Goal: Complete application form: Complete application form

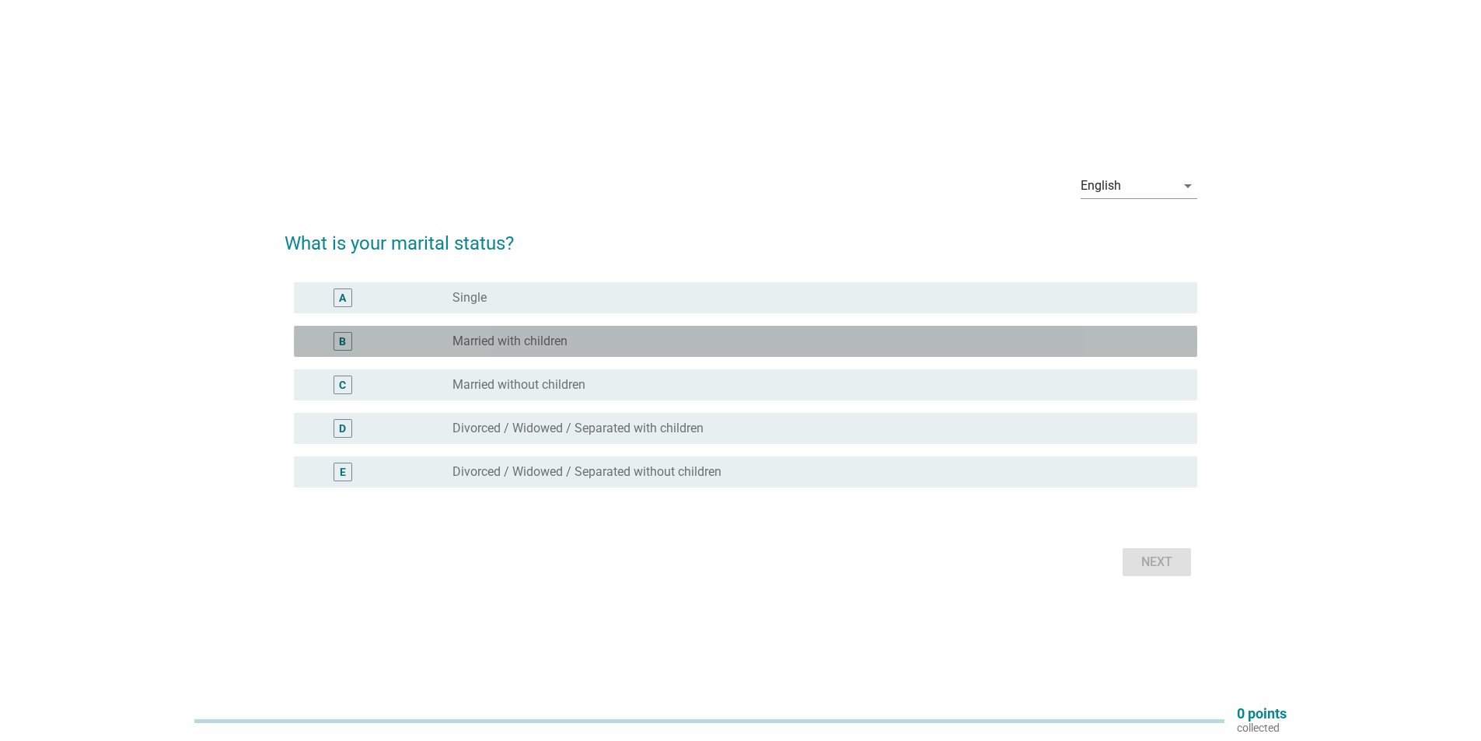
click at [529, 345] on label "Married with children" at bounding box center [510, 342] width 115 height 16
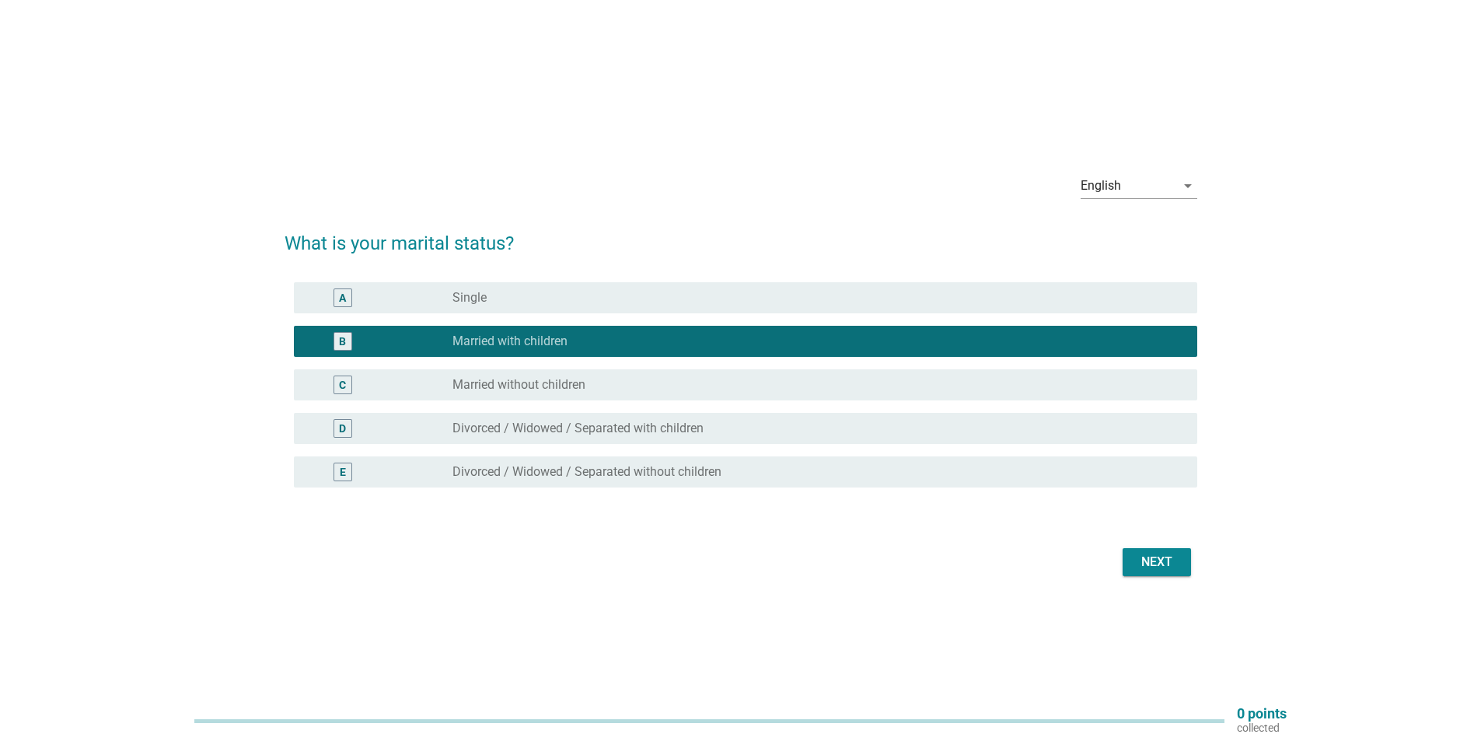
click at [1158, 561] on div "Next" at bounding box center [1157, 562] width 44 height 19
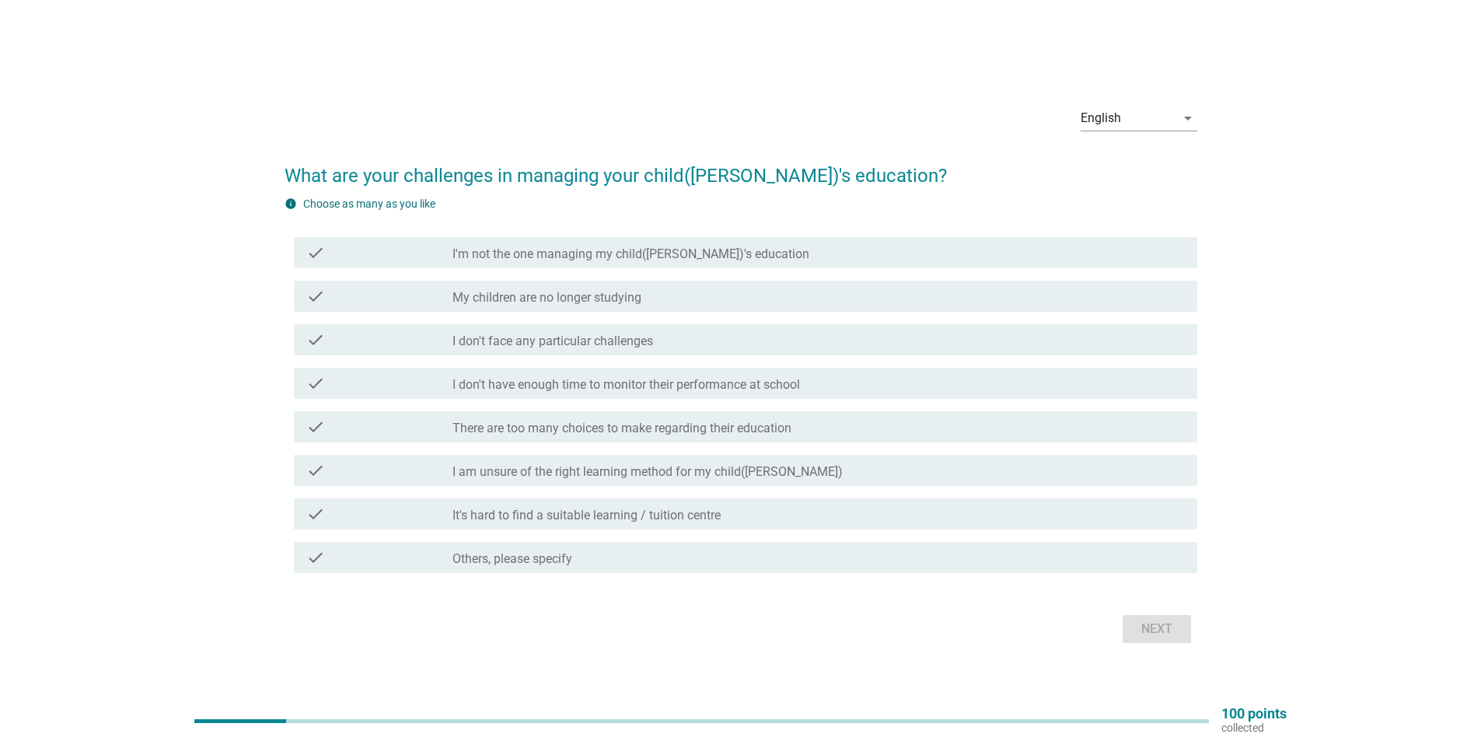
click at [674, 296] on div "check_box_outline_blank My children are no longer studying" at bounding box center [819, 296] width 733 height 19
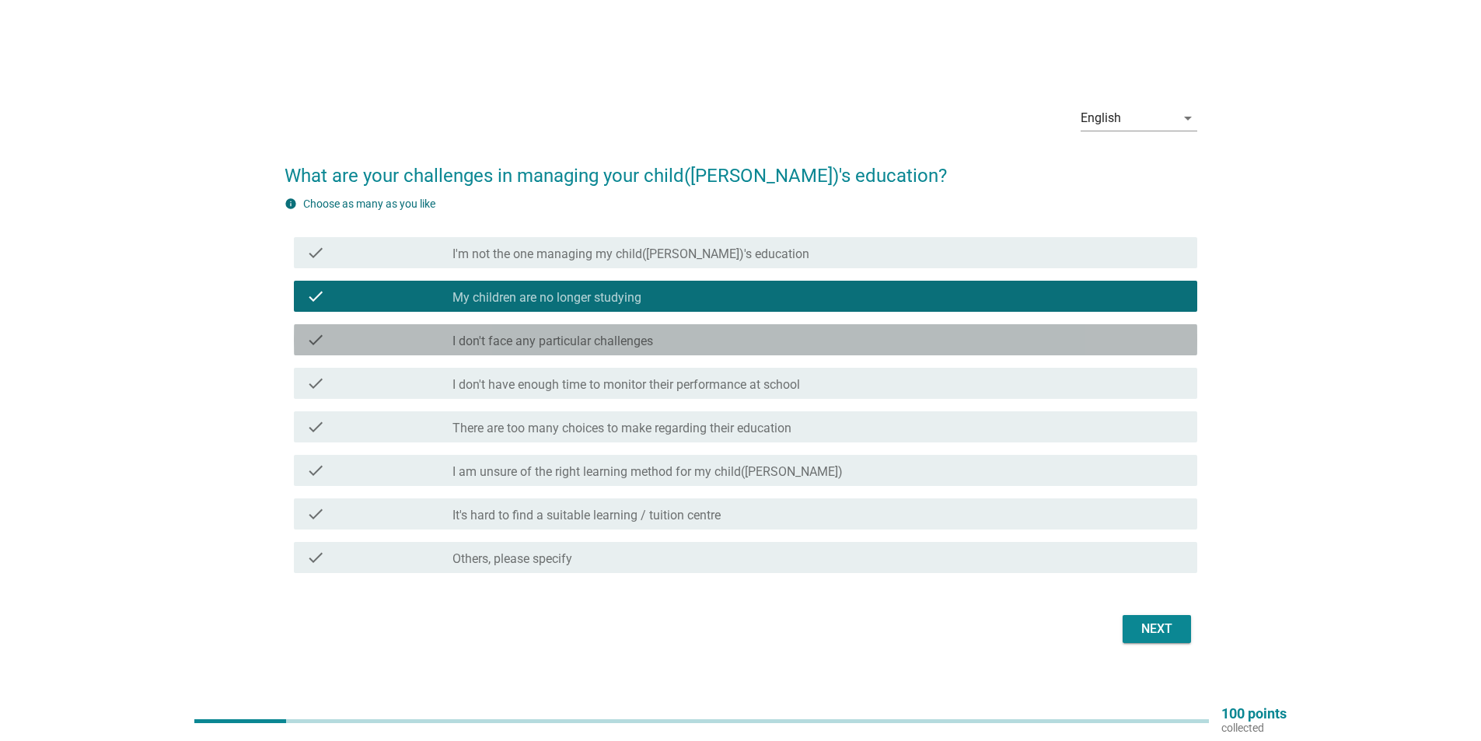
click at [749, 348] on div "check_box_outline_blank I don't face any particular challenges" at bounding box center [819, 339] width 733 height 19
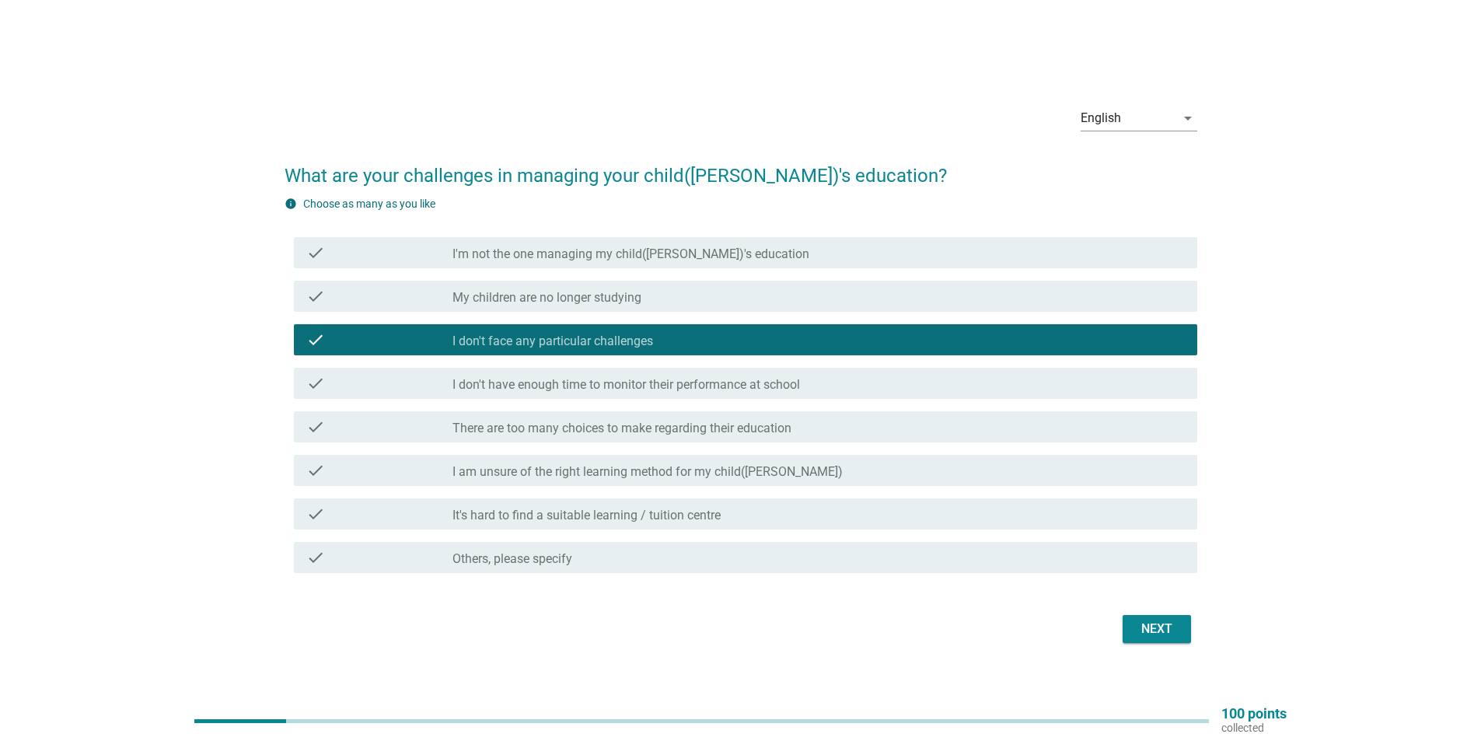
click at [1156, 628] on div "Next" at bounding box center [1157, 629] width 44 height 19
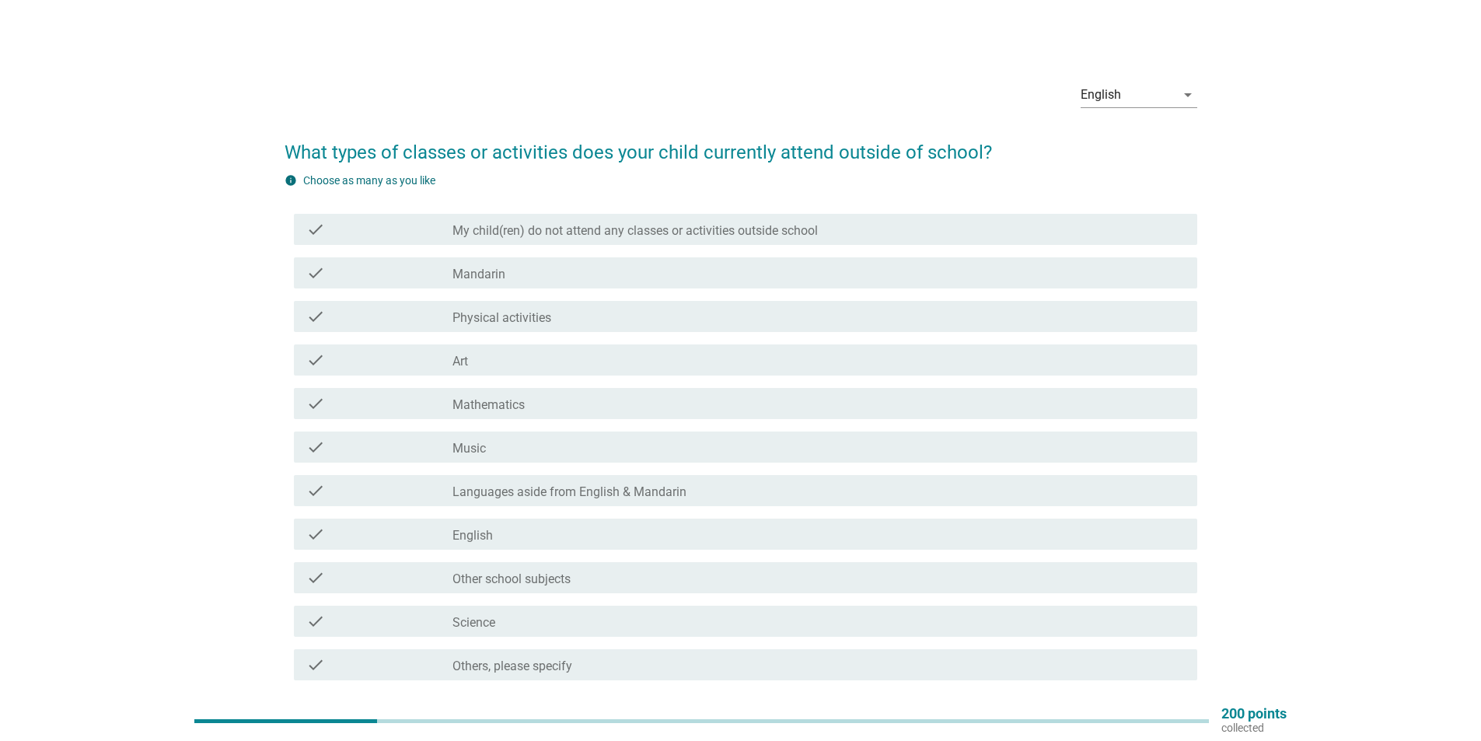
click at [742, 230] on label "My child(ren) do not attend any classes or activities outside school" at bounding box center [635, 231] width 365 height 16
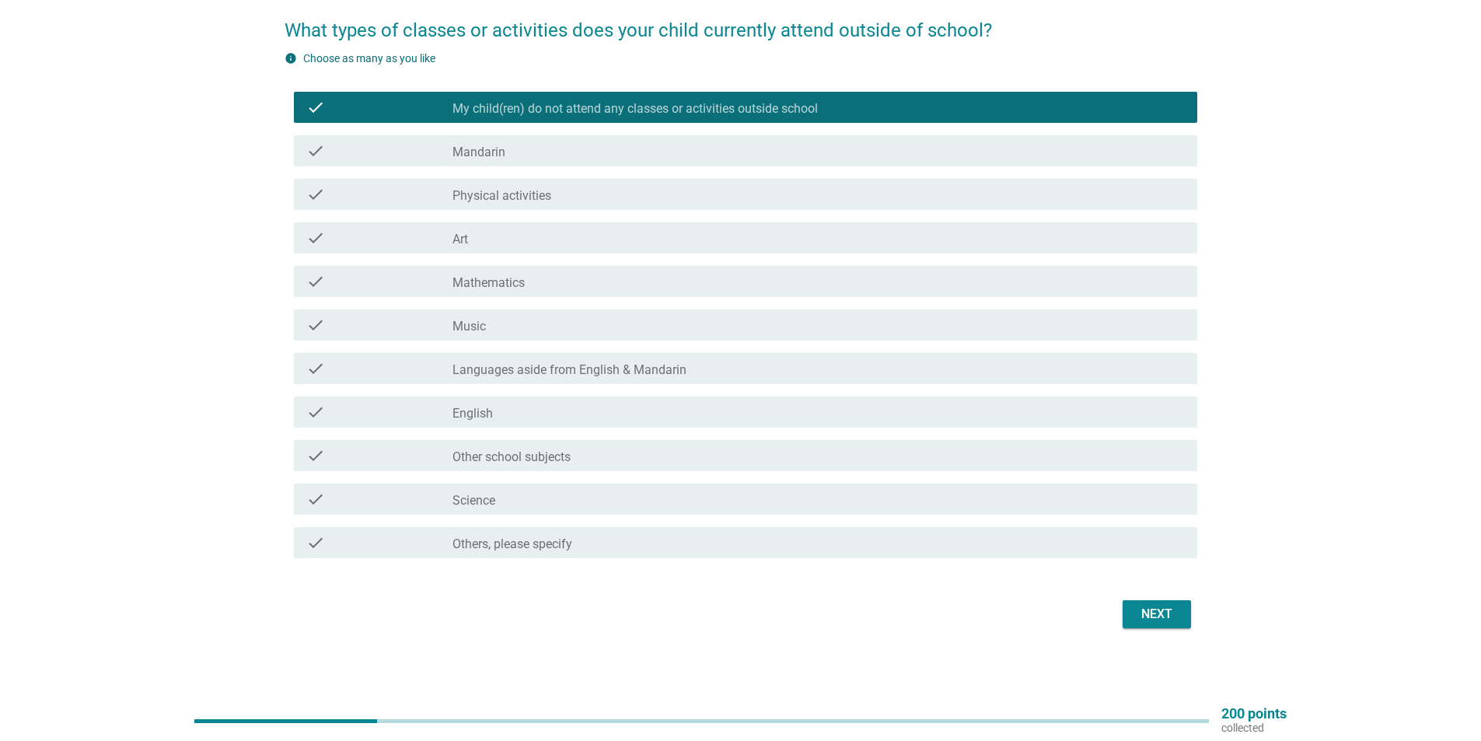
scroll to position [124, 0]
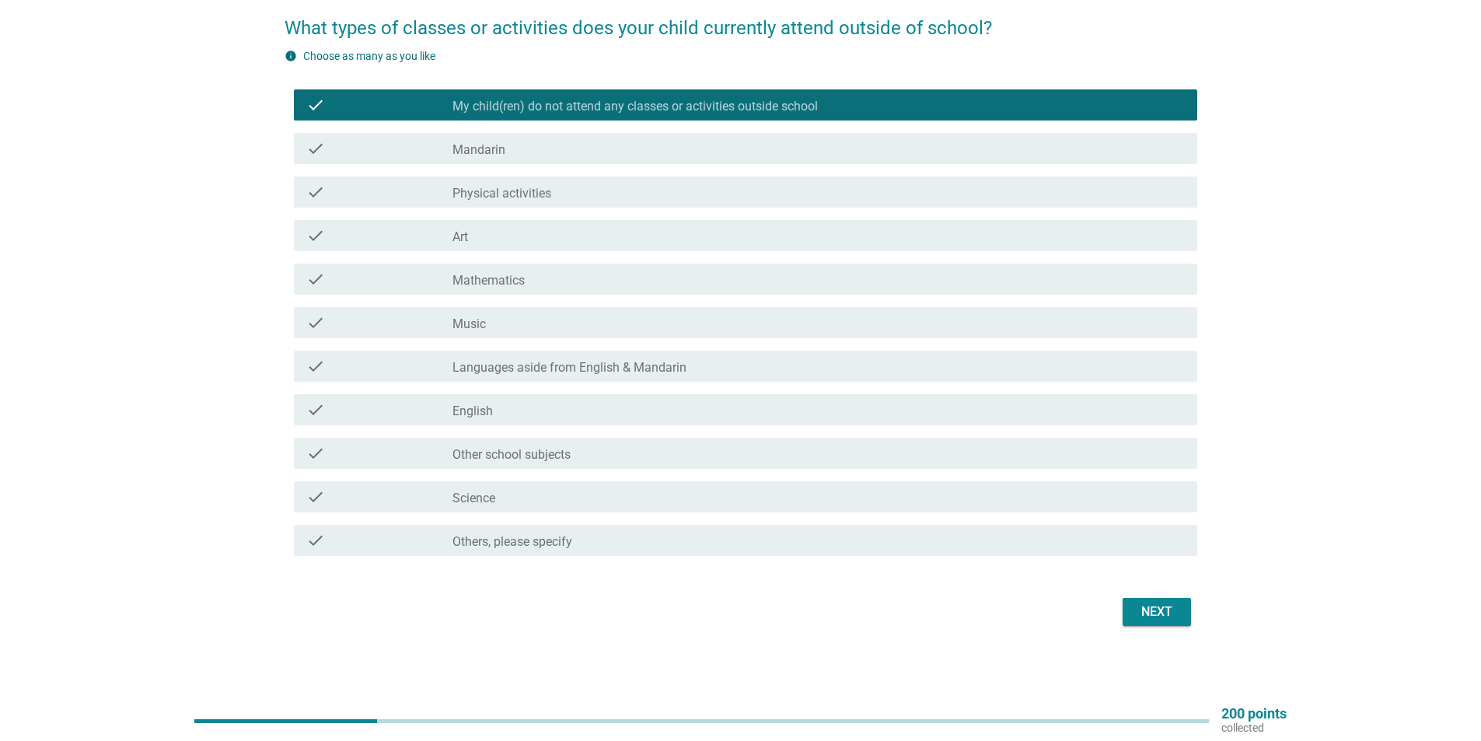
click at [1167, 619] on div "Next" at bounding box center [1157, 612] width 44 height 19
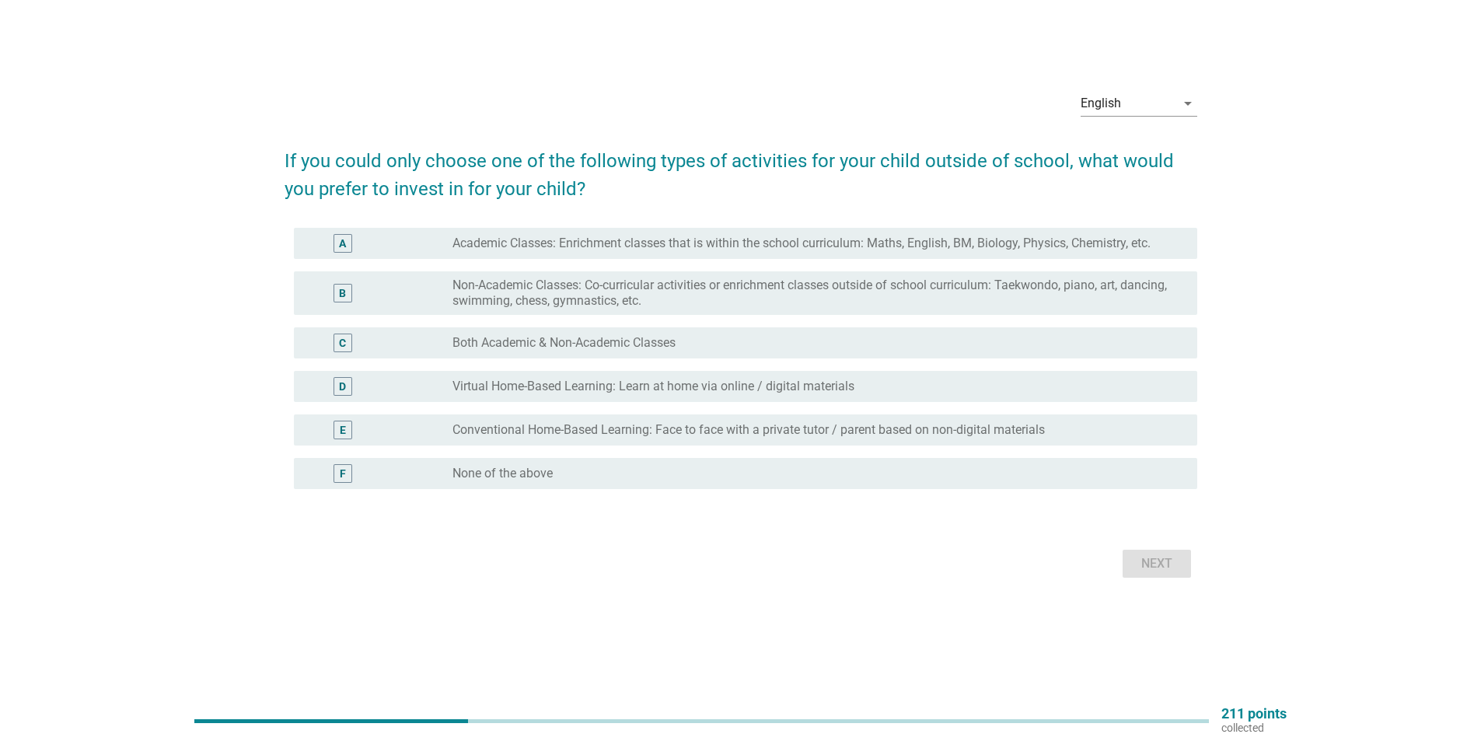
scroll to position [0, 0]
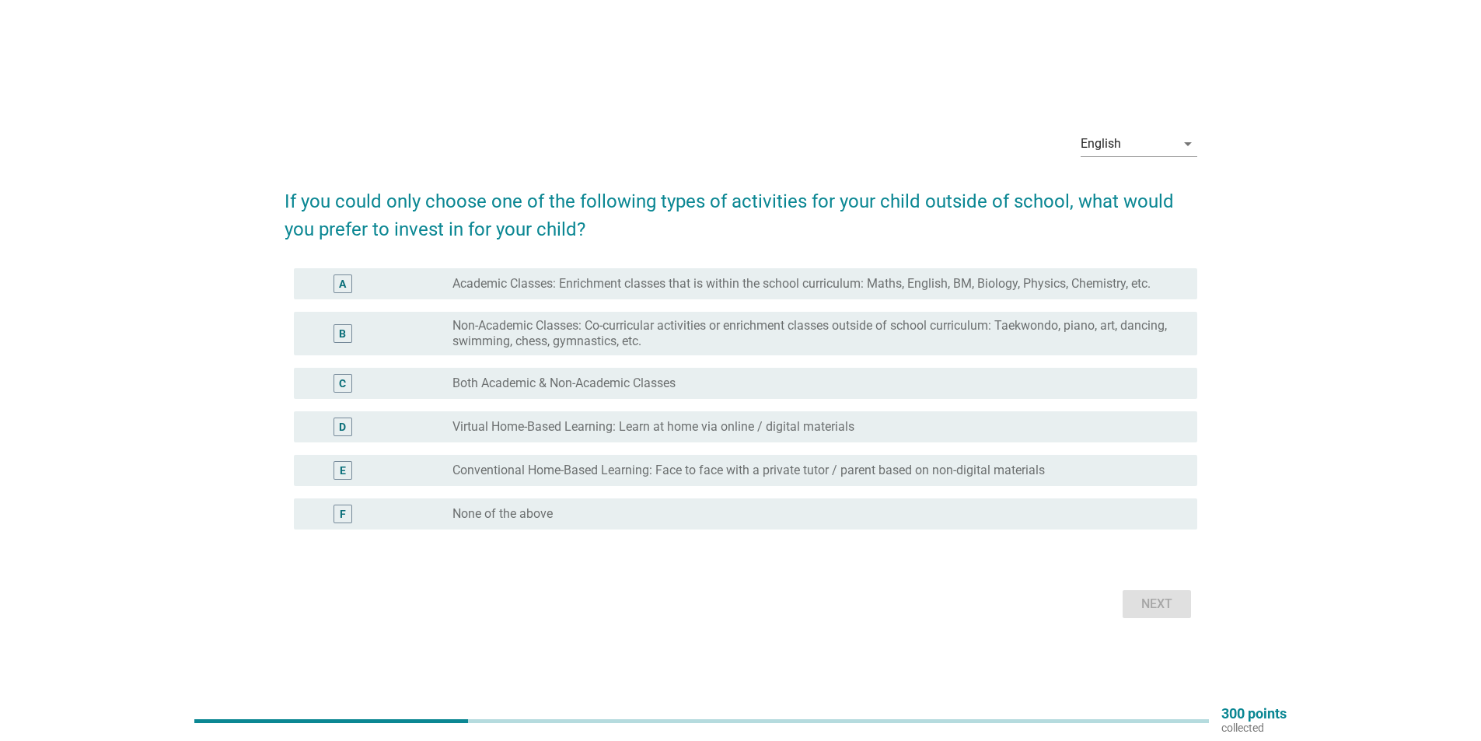
click at [740, 378] on div "radio_button_unchecked Both Academic & Non-Academic Classes" at bounding box center [813, 384] width 720 height 16
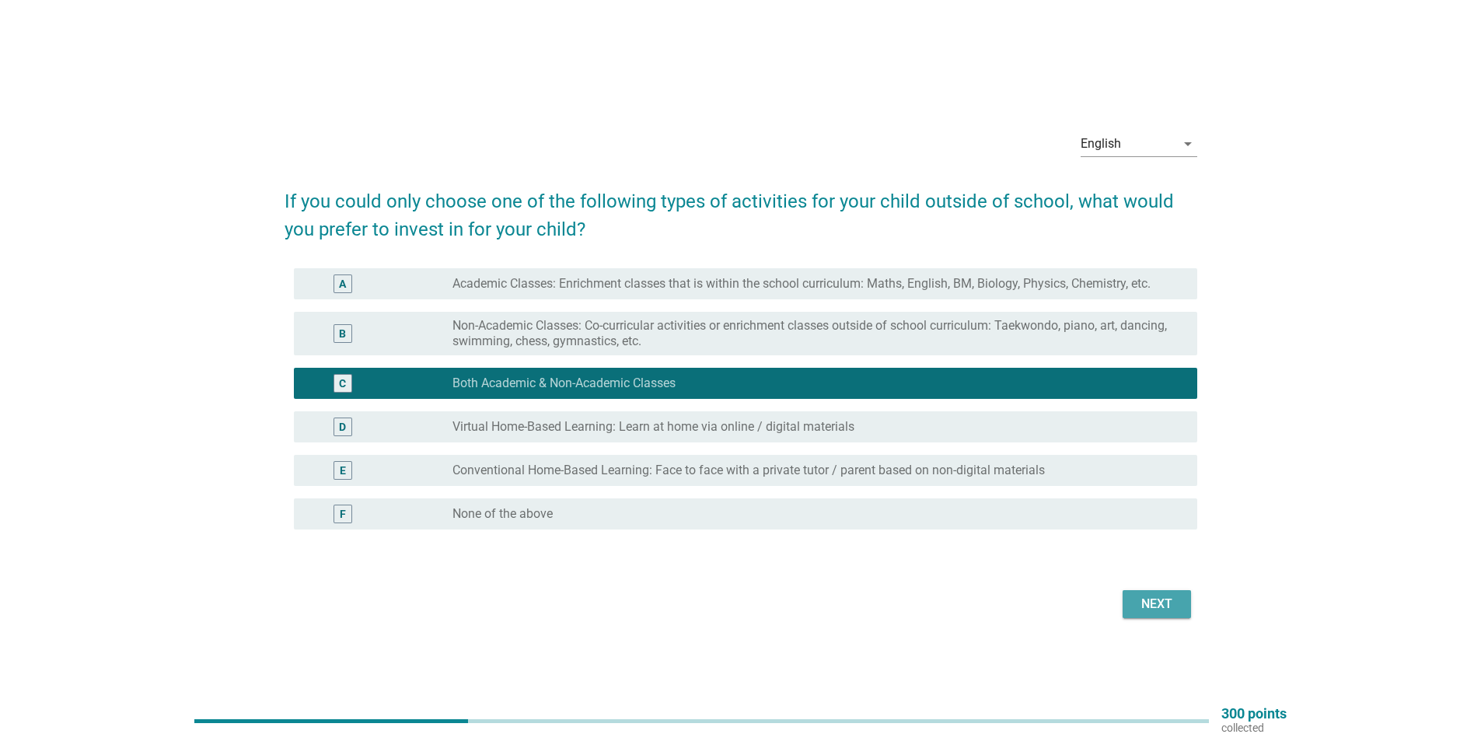
click at [1143, 605] on div "Next" at bounding box center [1157, 604] width 44 height 19
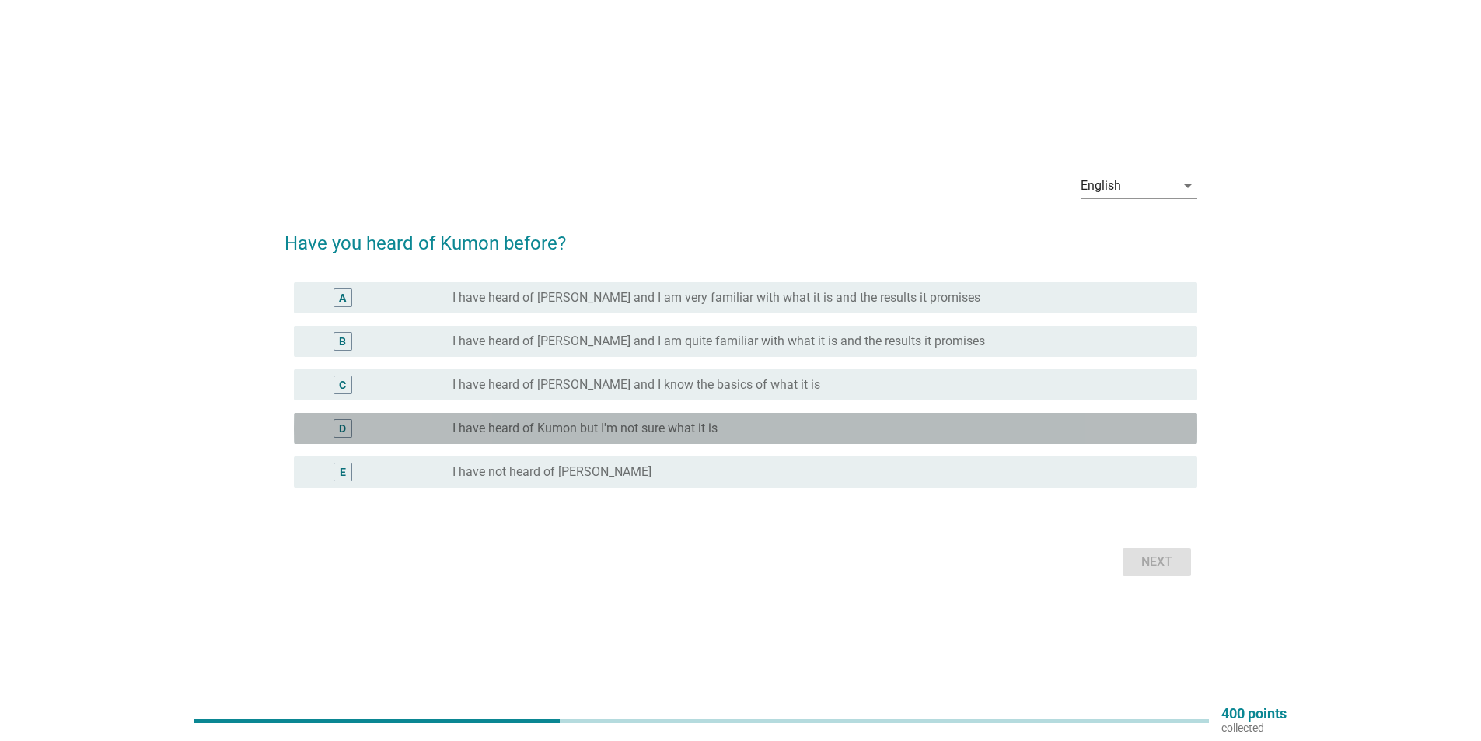
click at [736, 424] on div "radio_button_unchecked I have heard of Kumon but I'm not sure what it is" at bounding box center [813, 429] width 720 height 16
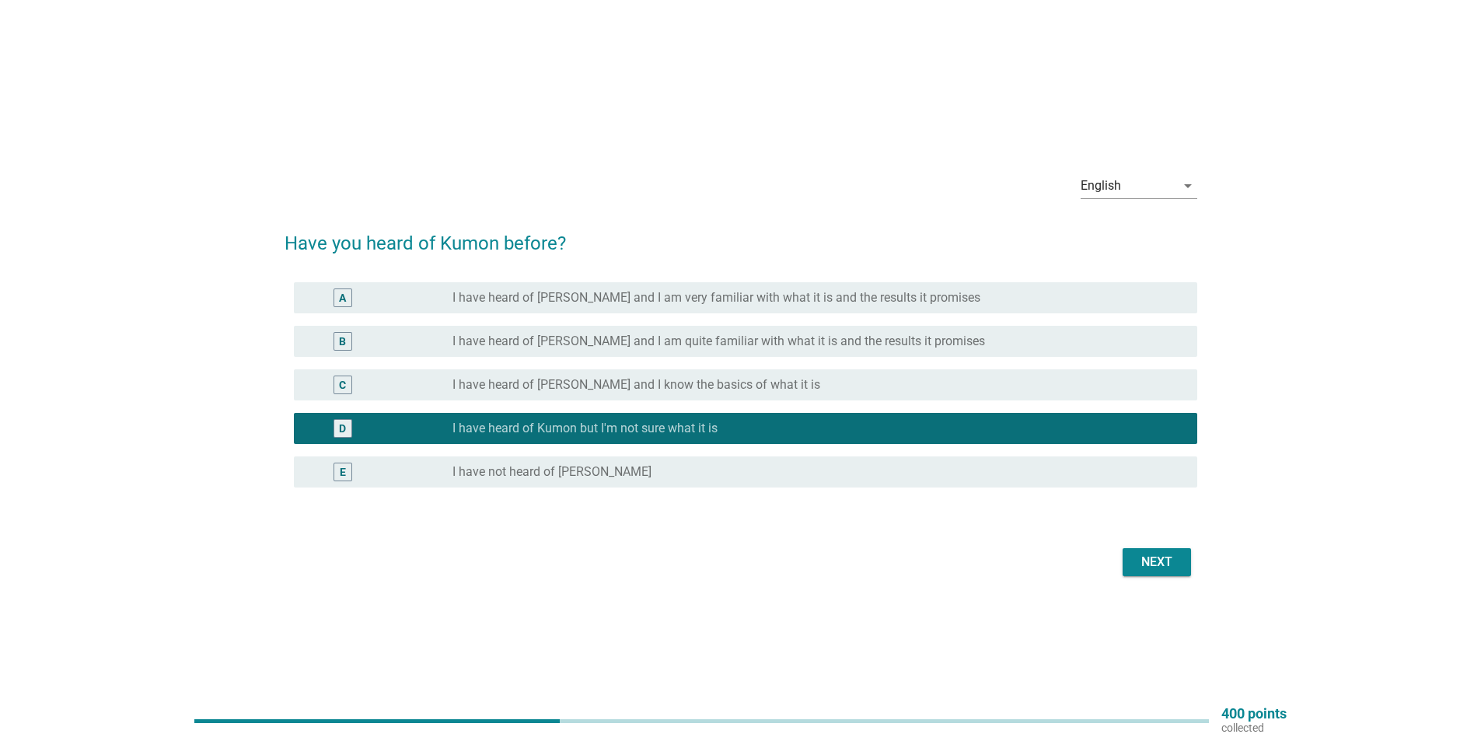
click at [1152, 564] on div "Next" at bounding box center [1157, 562] width 44 height 19
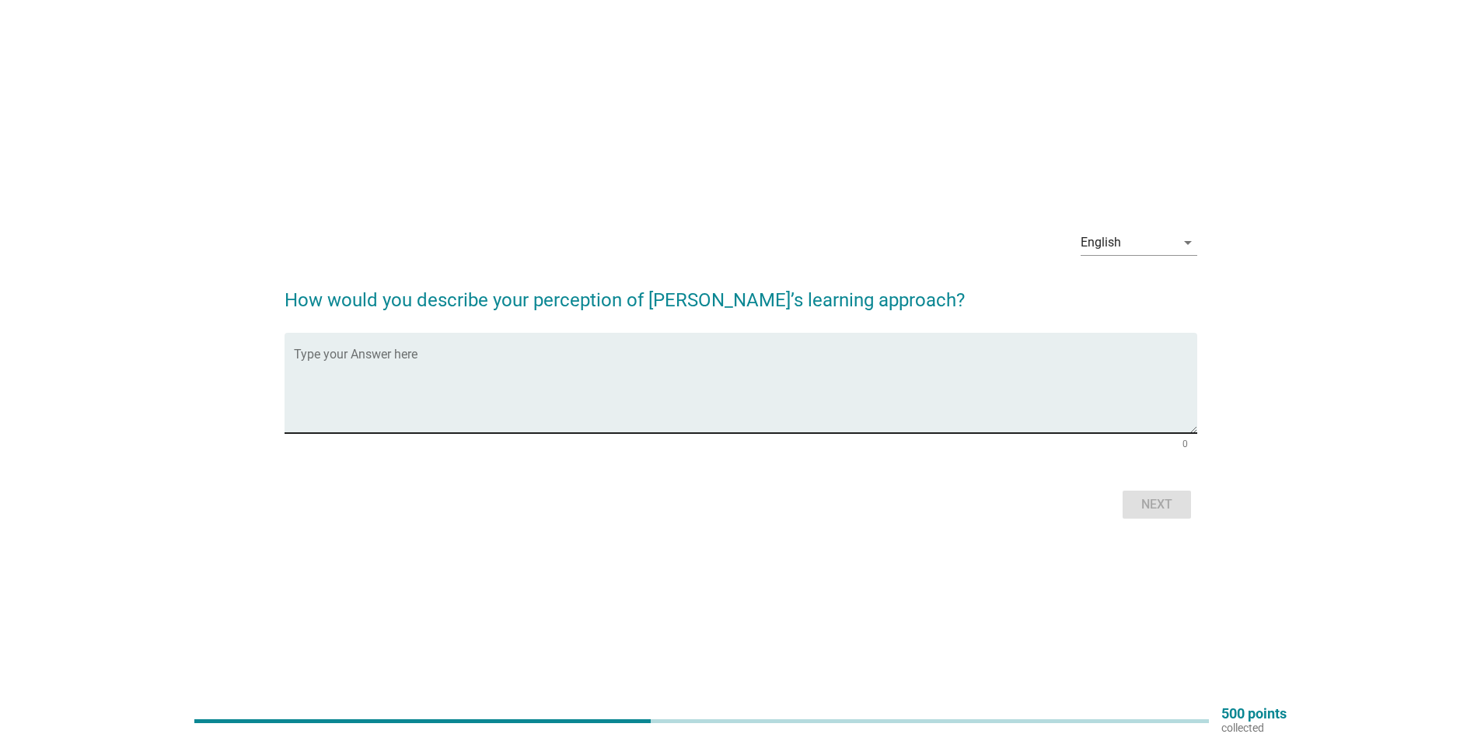
click at [358, 400] on textarea "Type your Answer here" at bounding box center [746, 392] width 904 height 82
paste textarea "self-learning enrichment & education programme"
type textarea "self-learning enrichment & education programme"
click at [1163, 514] on button "Next" at bounding box center [1157, 505] width 68 height 28
click at [638, 358] on textarea "Type your Answer here" at bounding box center [746, 392] width 904 height 82
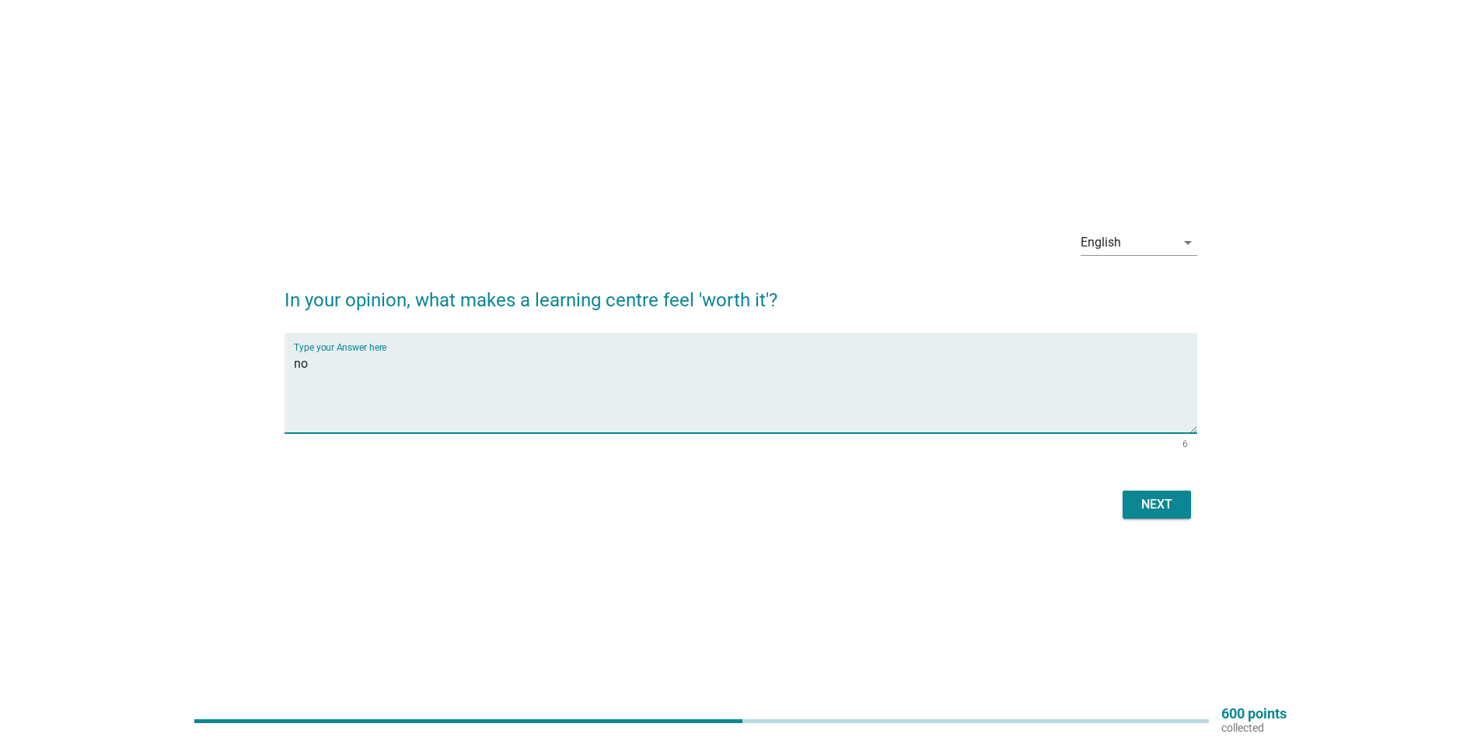
type textarea "n"
type textarea "have no ideal"
click at [1149, 498] on div "Next" at bounding box center [1157, 504] width 44 height 19
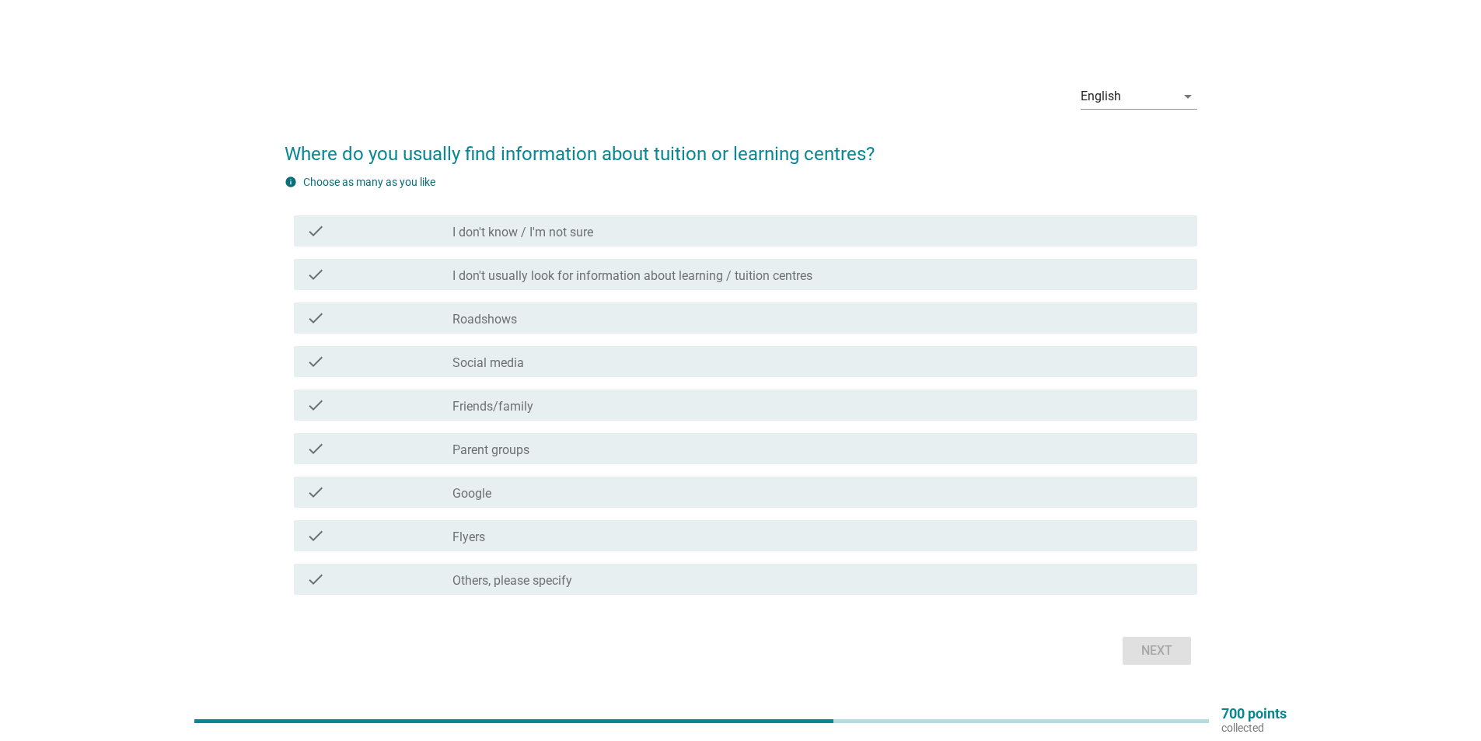
click at [532, 496] on div "check_box_outline_blank Google" at bounding box center [819, 492] width 733 height 19
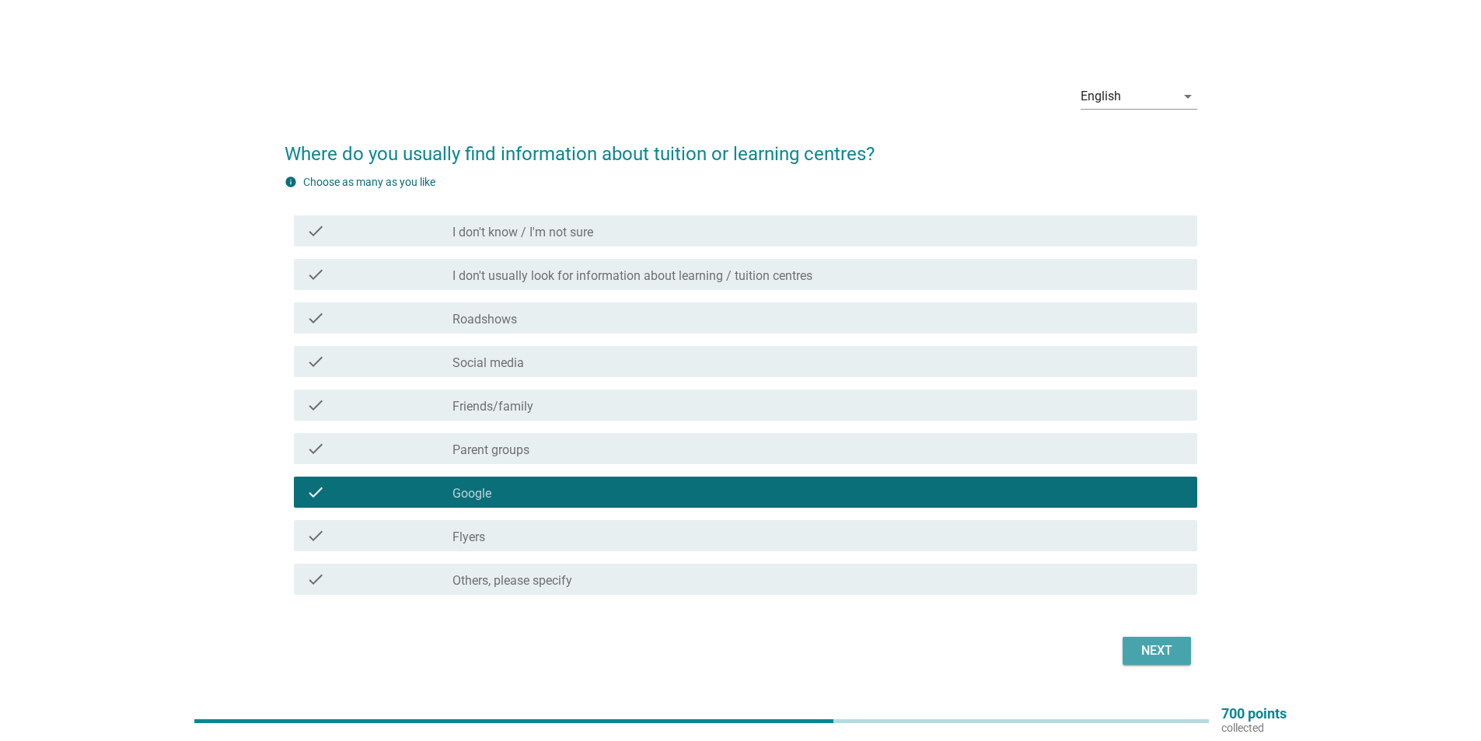
click at [1153, 646] on div "Next" at bounding box center [1157, 651] width 44 height 19
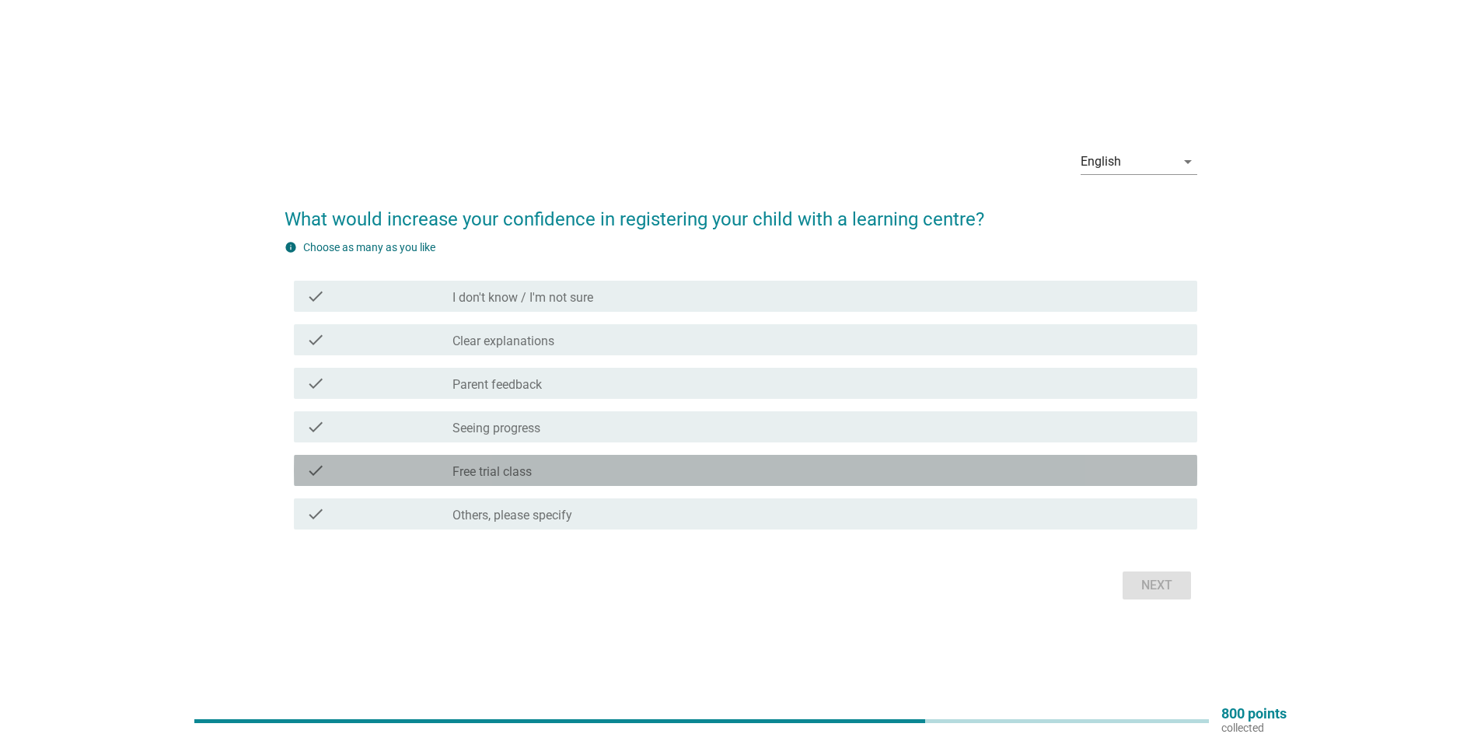
click at [557, 473] on div "check_box_outline_blank Free trial class" at bounding box center [819, 470] width 733 height 19
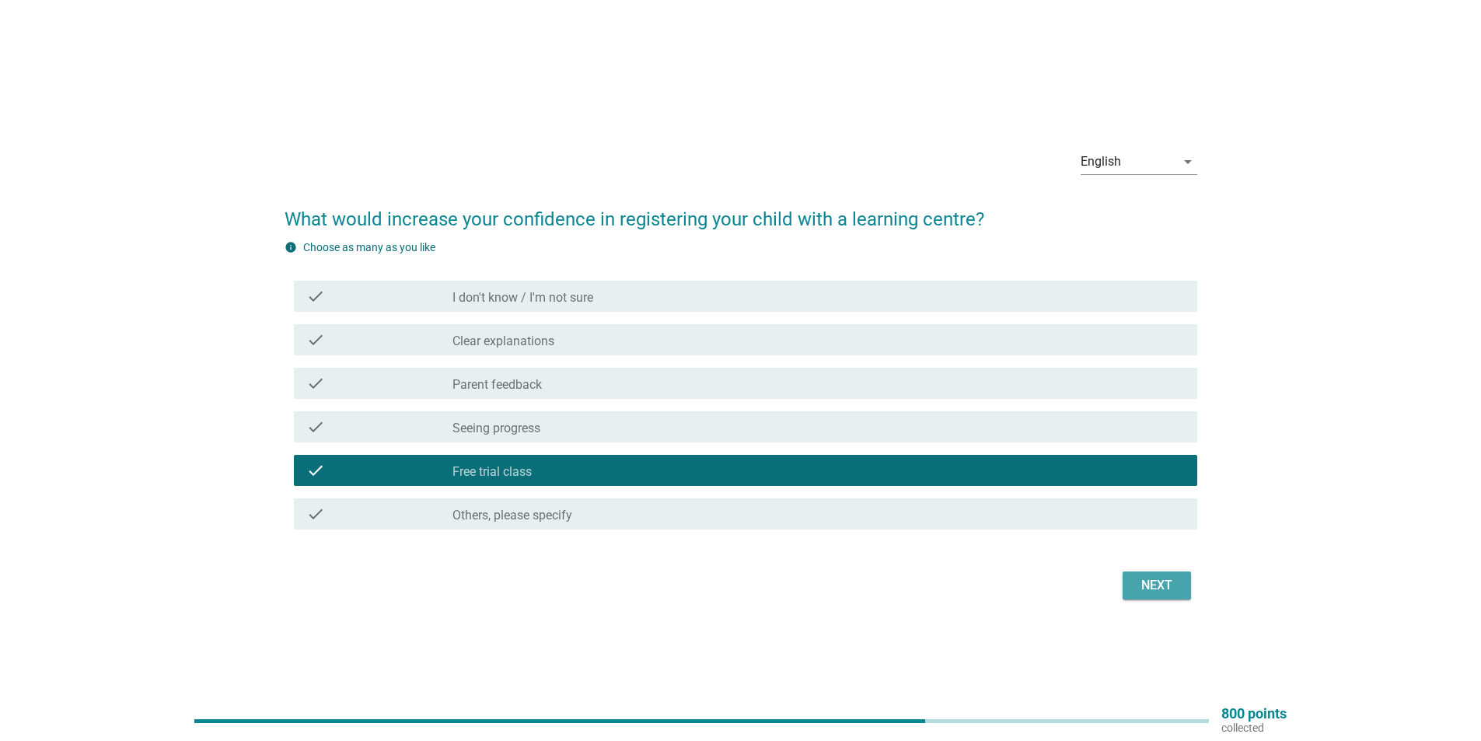
click at [1142, 582] on div "Next" at bounding box center [1157, 585] width 44 height 19
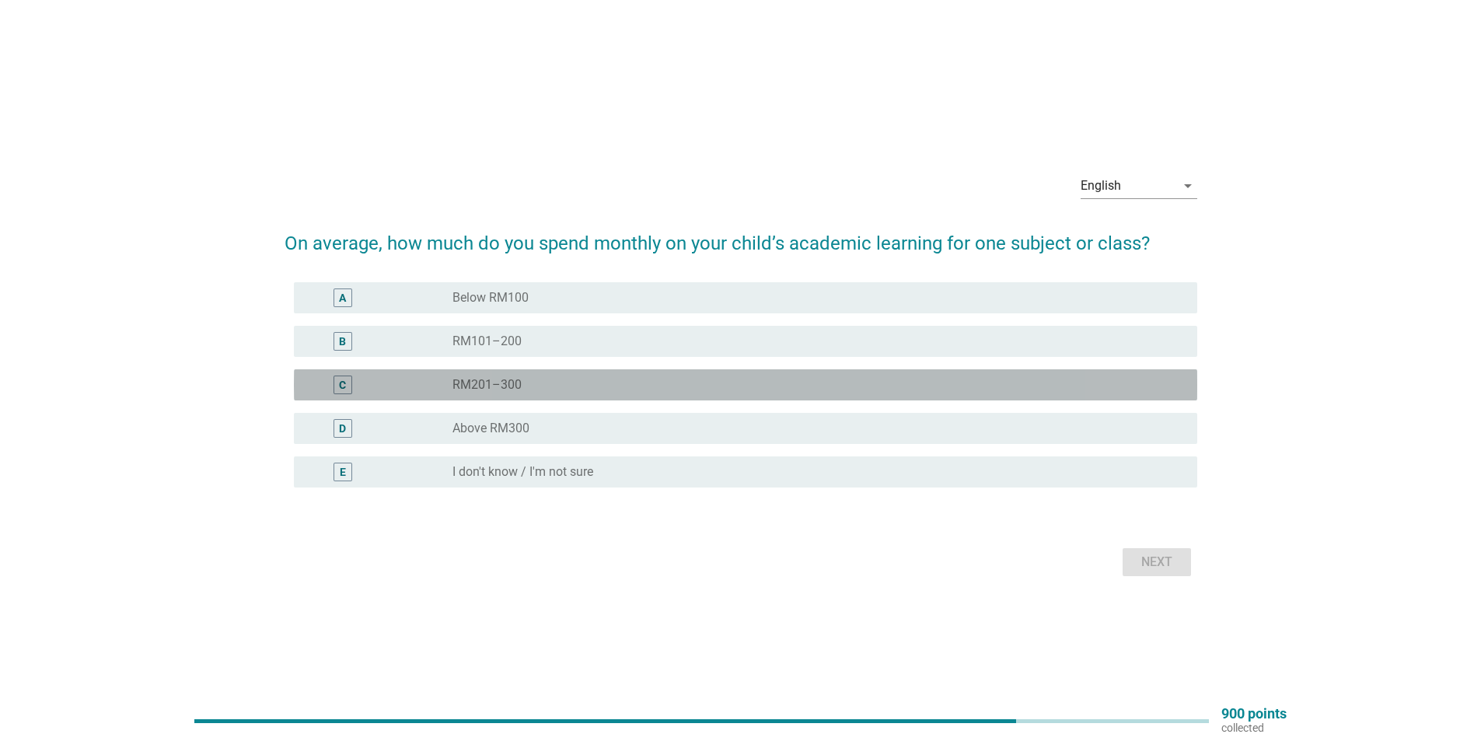
click at [555, 389] on div "radio_button_unchecked RM201–300" at bounding box center [813, 385] width 720 height 16
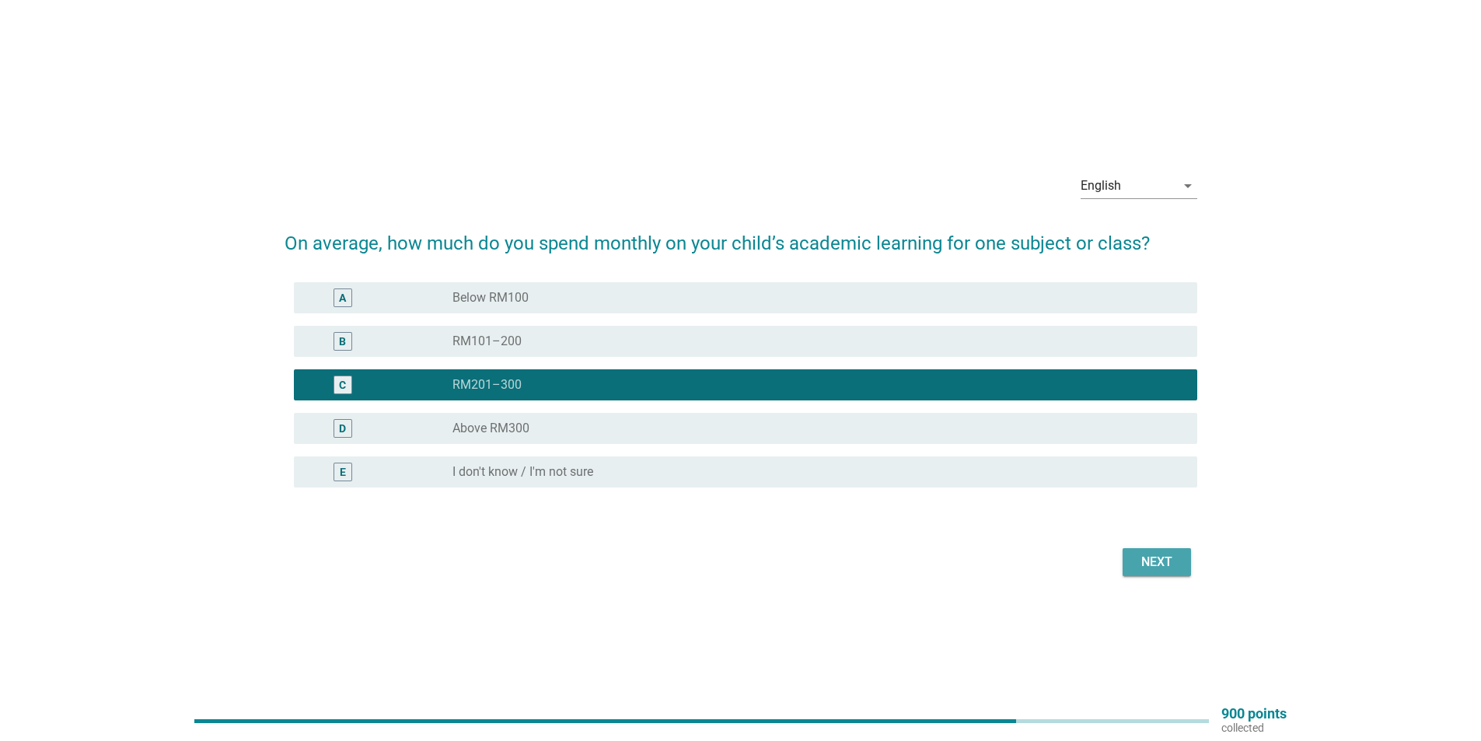
click at [1164, 558] on div "Next" at bounding box center [1157, 562] width 44 height 19
